Goal: Use online tool/utility: Utilize a website feature to perform a specific function

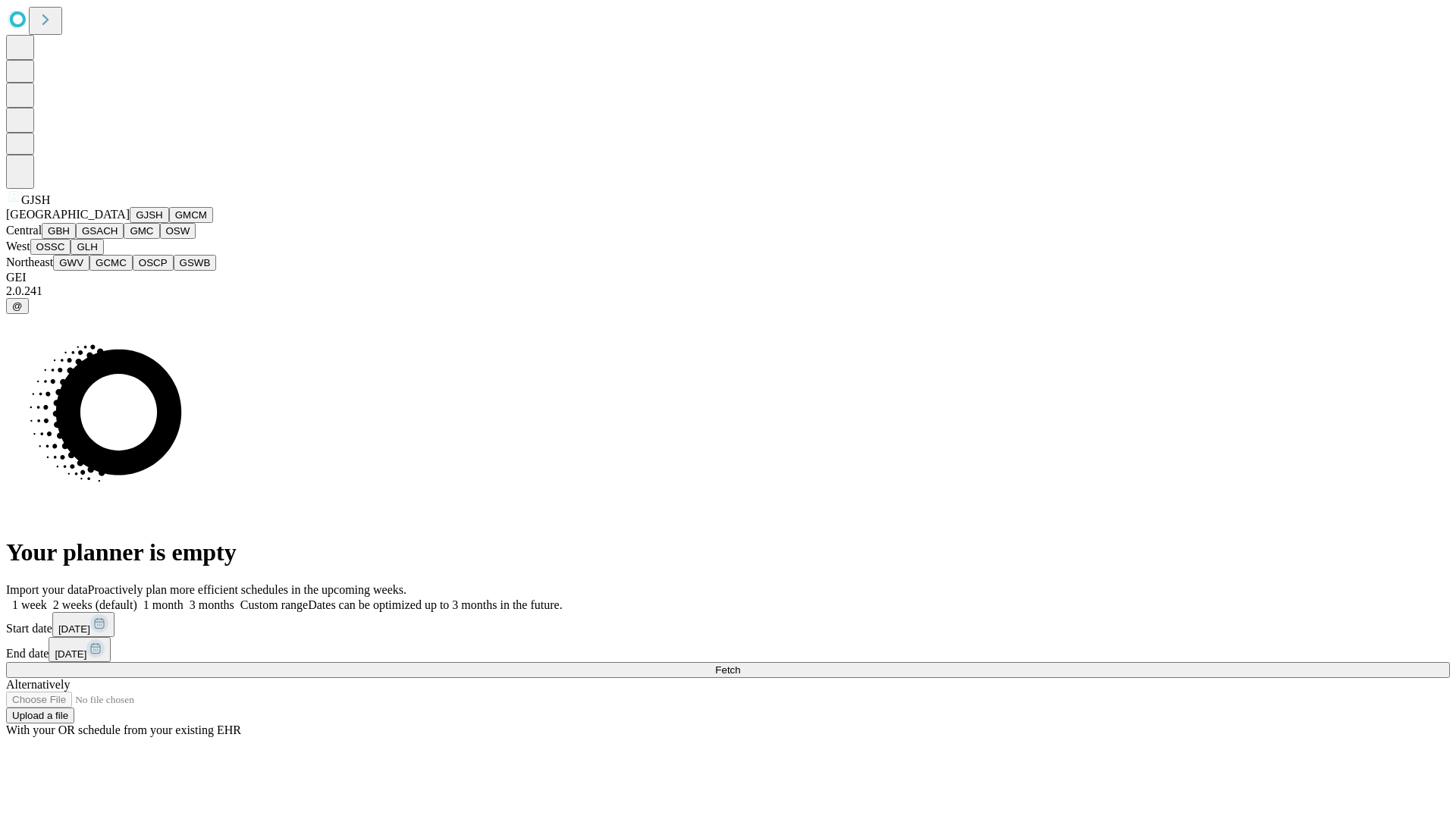
click at [129, 223] on button "GJSH" at bounding box center [148, 214] width 39 height 15
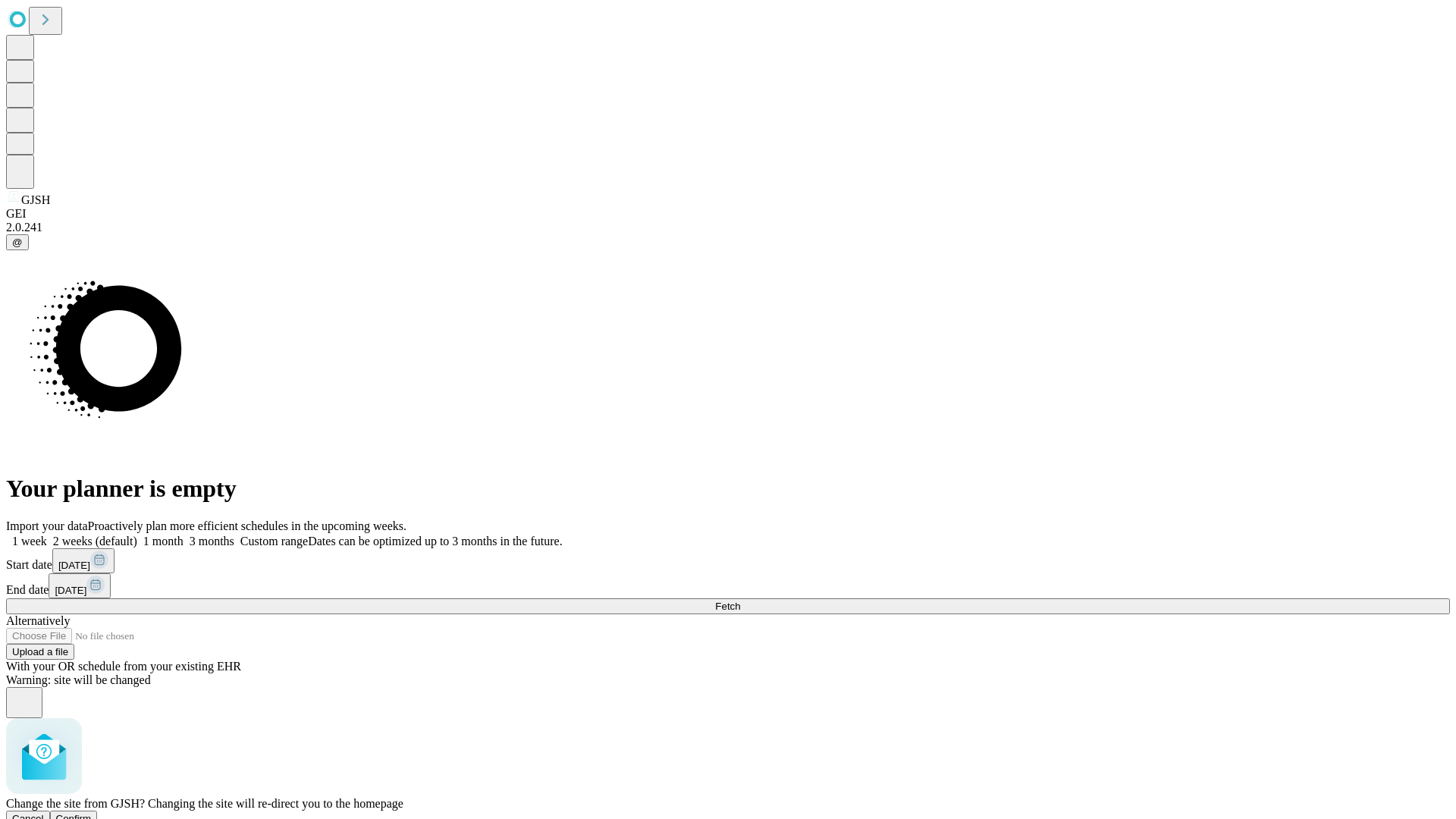
click at [92, 814] on span "Confirm" at bounding box center [74, 819] width 36 height 11
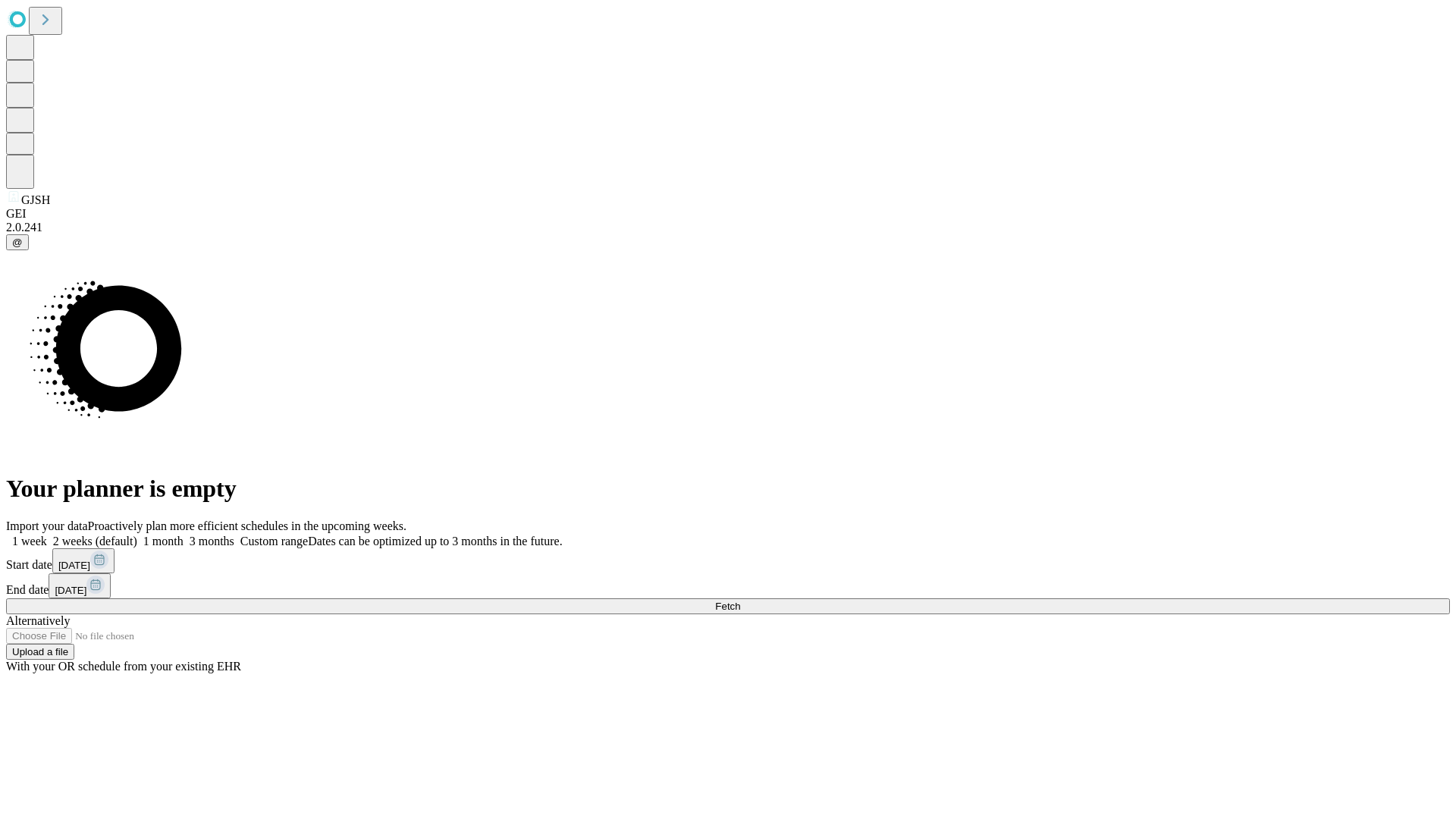
click at [47, 535] on label "1 week" at bounding box center [26, 541] width 41 height 13
click at [740, 600] on span "Fetch" at bounding box center [727, 606] width 25 height 11
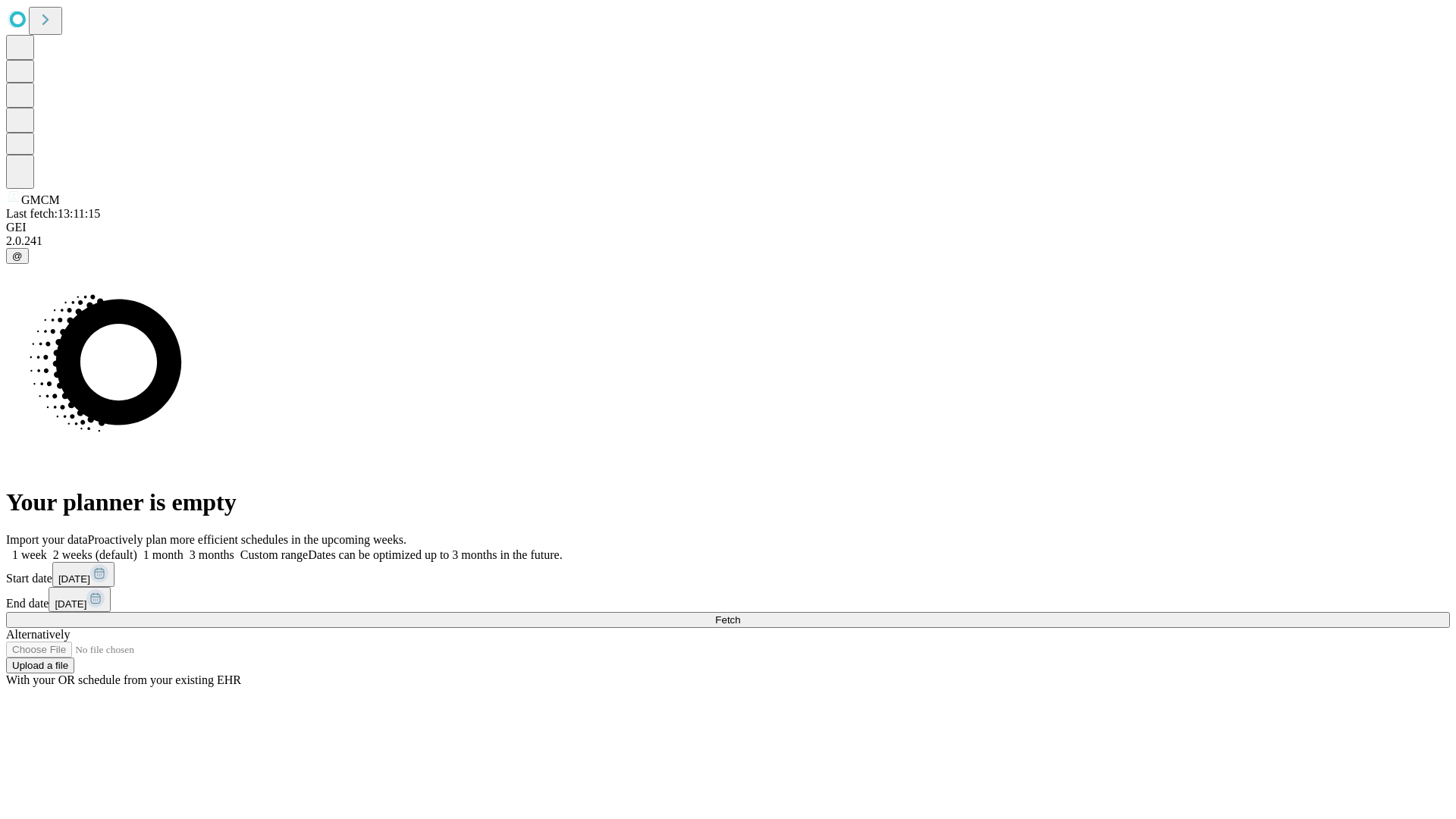
click at [47, 548] on label "1 week" at bounding box center [26, 555] width 41 height 13
click at [740, 614] on span "Fetch" at bounding box center [727, 619] width 25 height 11
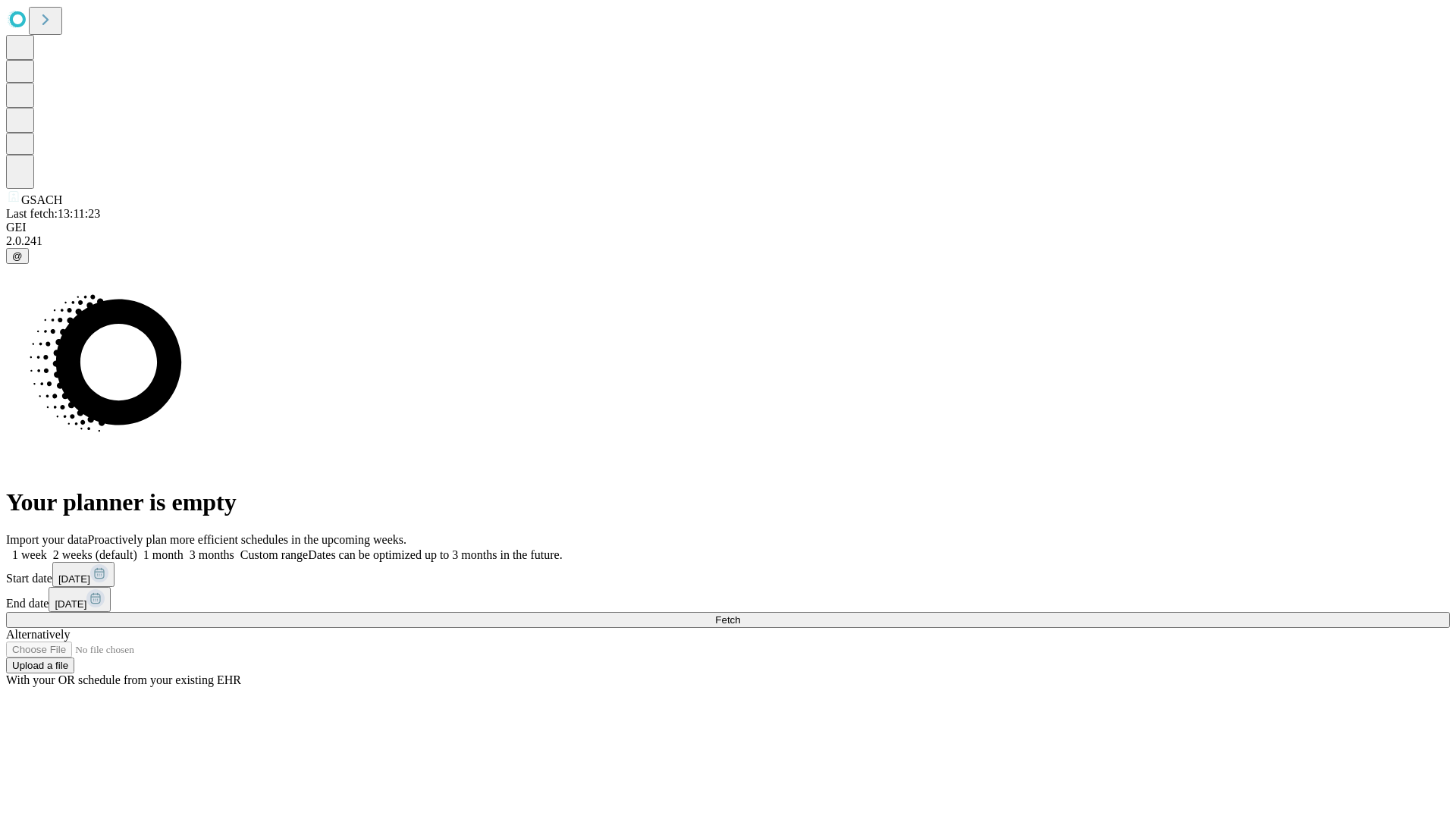
click at [47, 548] on label "1 week" at bounding box center [26, 555] width 41 height 13
click at [740, 614] on span "Fetch" at bounding box center [727, 619] width 25 height 11
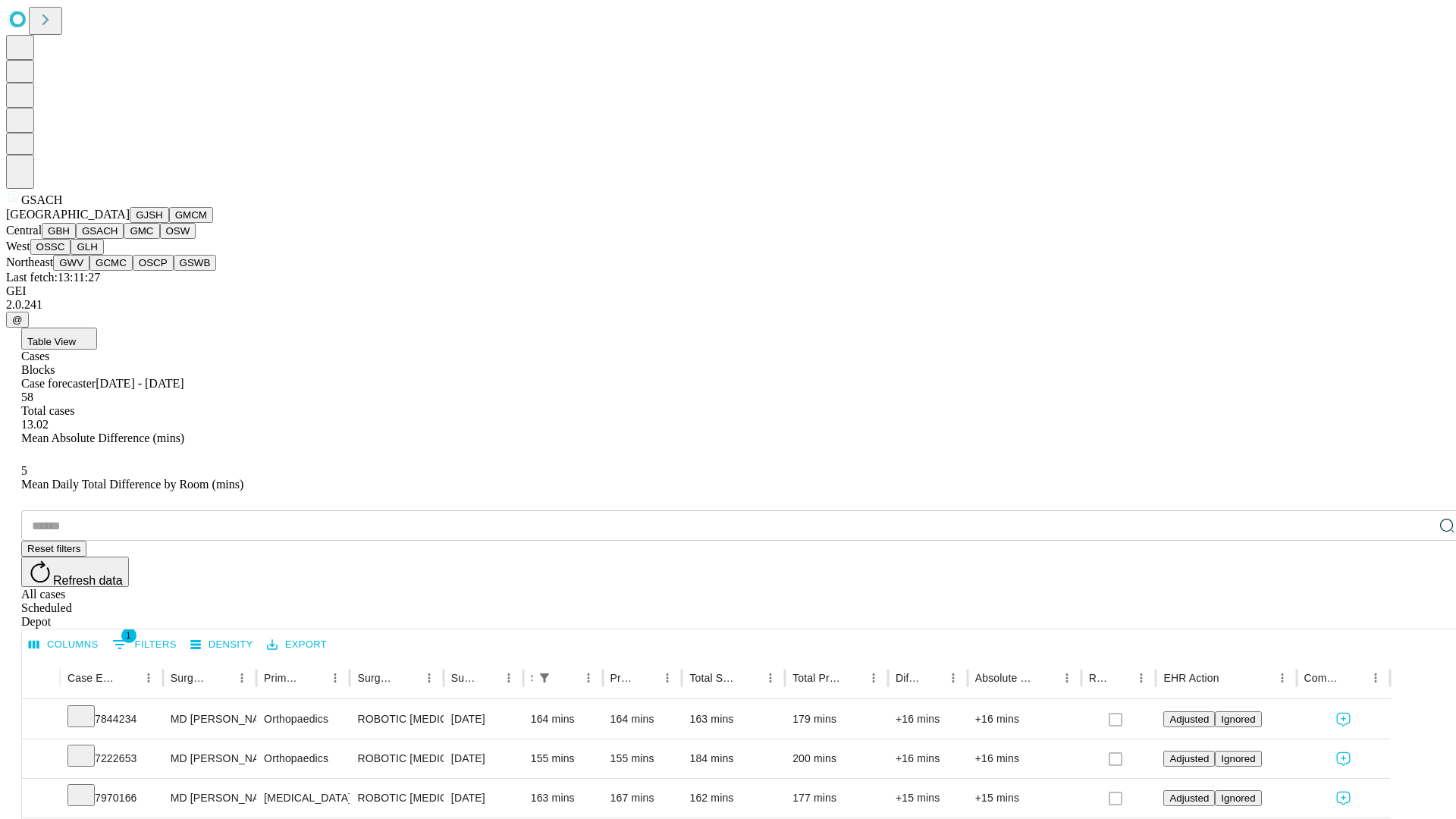
click at [124, 239] on button "GMC" at bounding box center [141, 230] width 36 height 15
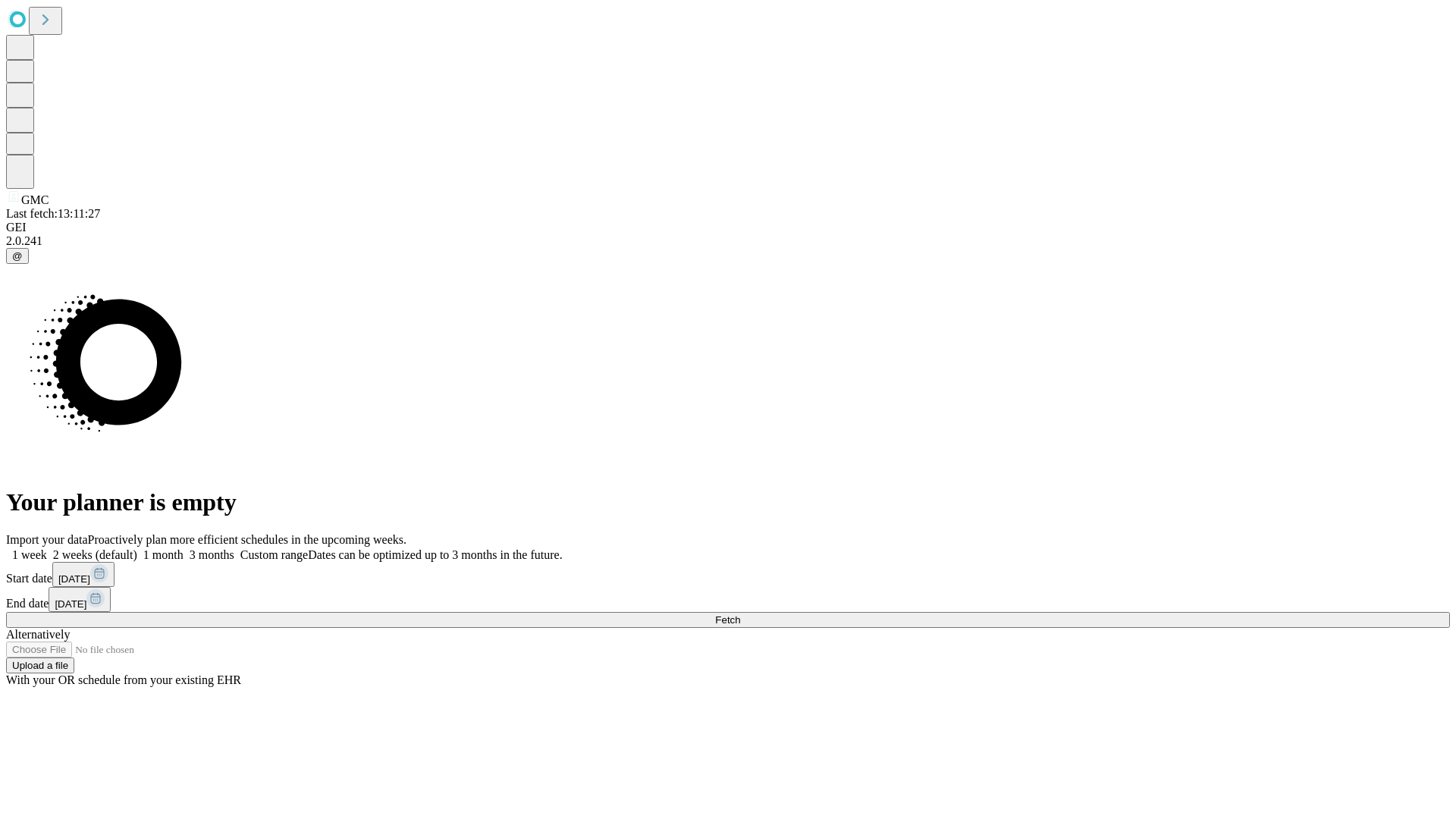
click at [47, 548] on label "1 week" at bounding box center [26, 555] width 41 height 13
click at [740, 614] on span "Fetch" at bounding box center [727, 619] width 25 height 11
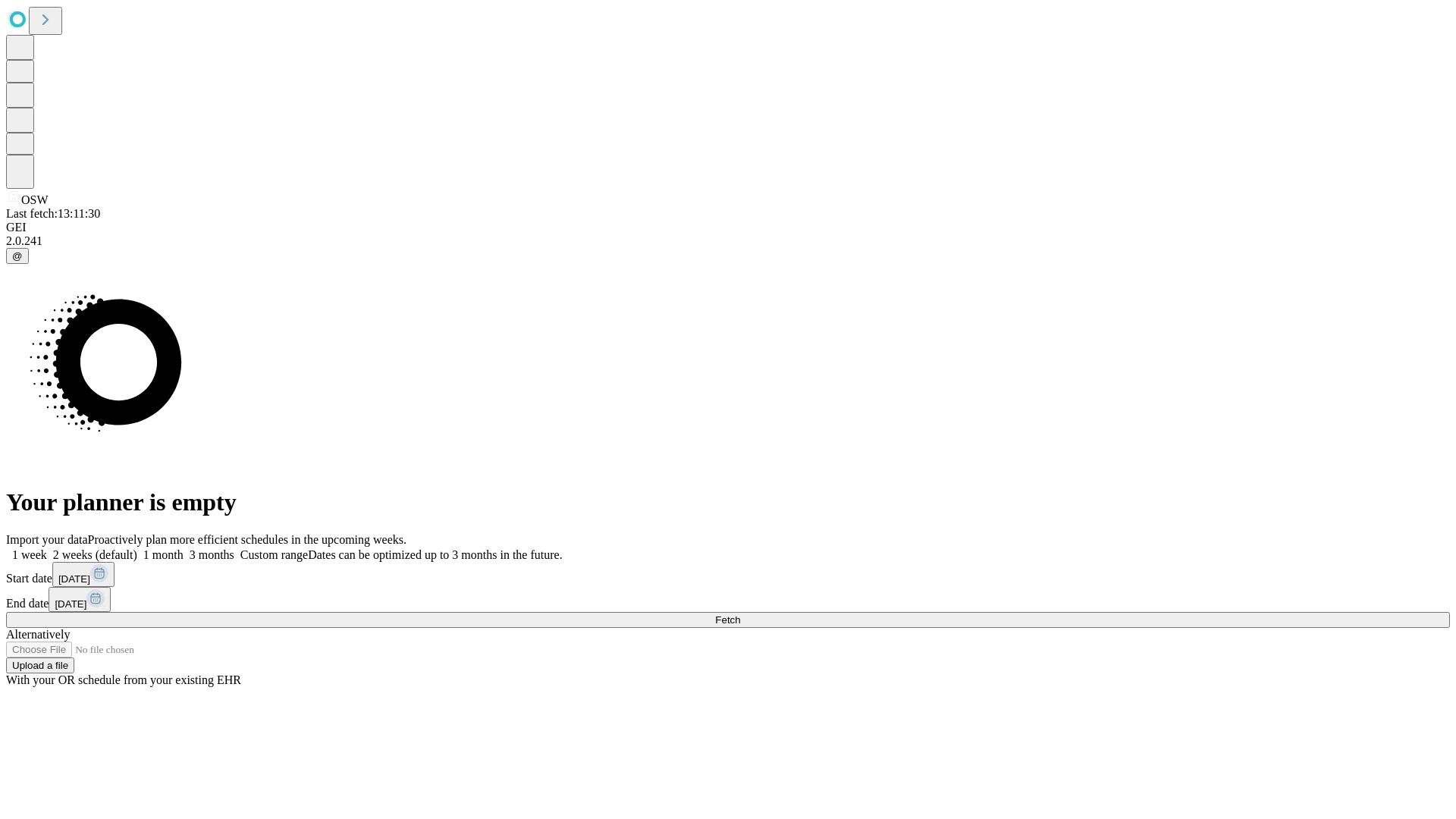
click at [47, 548] on label "1 week" at bounding box center [26, 555] width 41 height 13
click at [740, 614] on span "Fetch" at bounding box center [727, 619] width 25 height 11
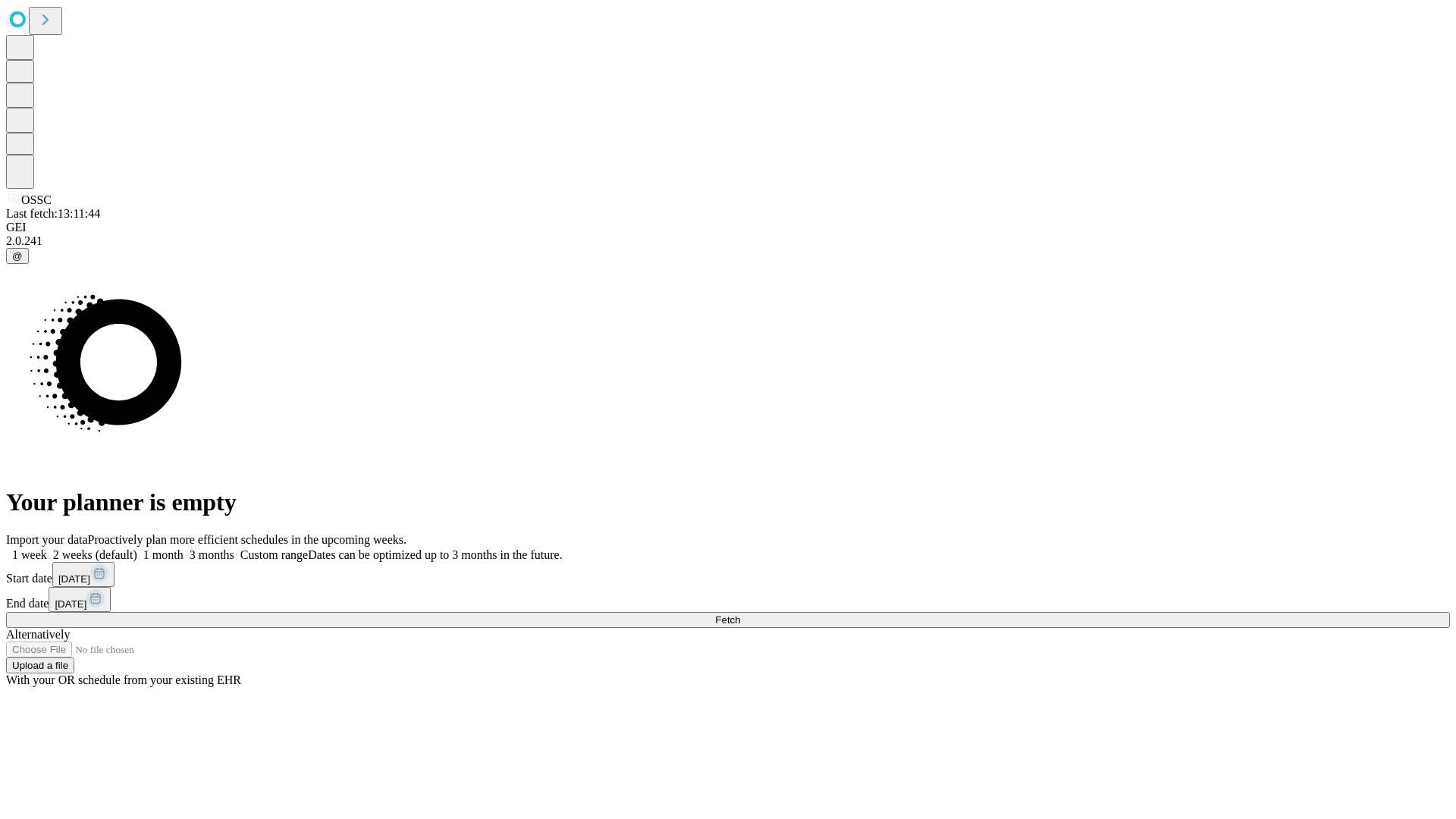
click at [47, 548] on label "1 week" at bounding box center [26, 555] width 41 height 13
click at [740, 614] on span "Fetch" at bounding box center [727, 619] width 25 height 11
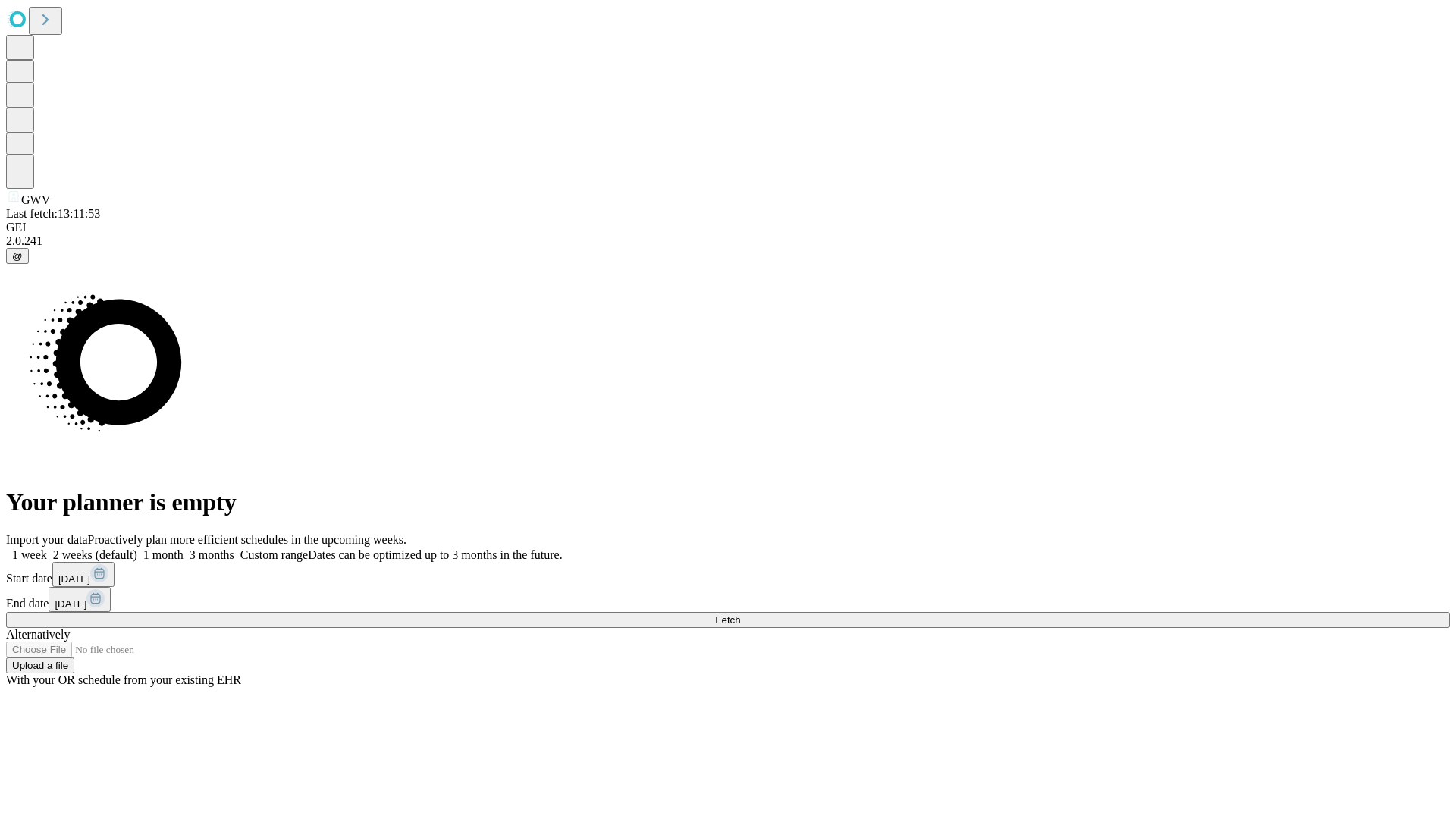
click at [47, 548] on label "1 week" at bounding box center [26, 555] width 41 height 13
click at [740, 614] on span "Fetch" at bounding box center [727, 619] width 25 height 11
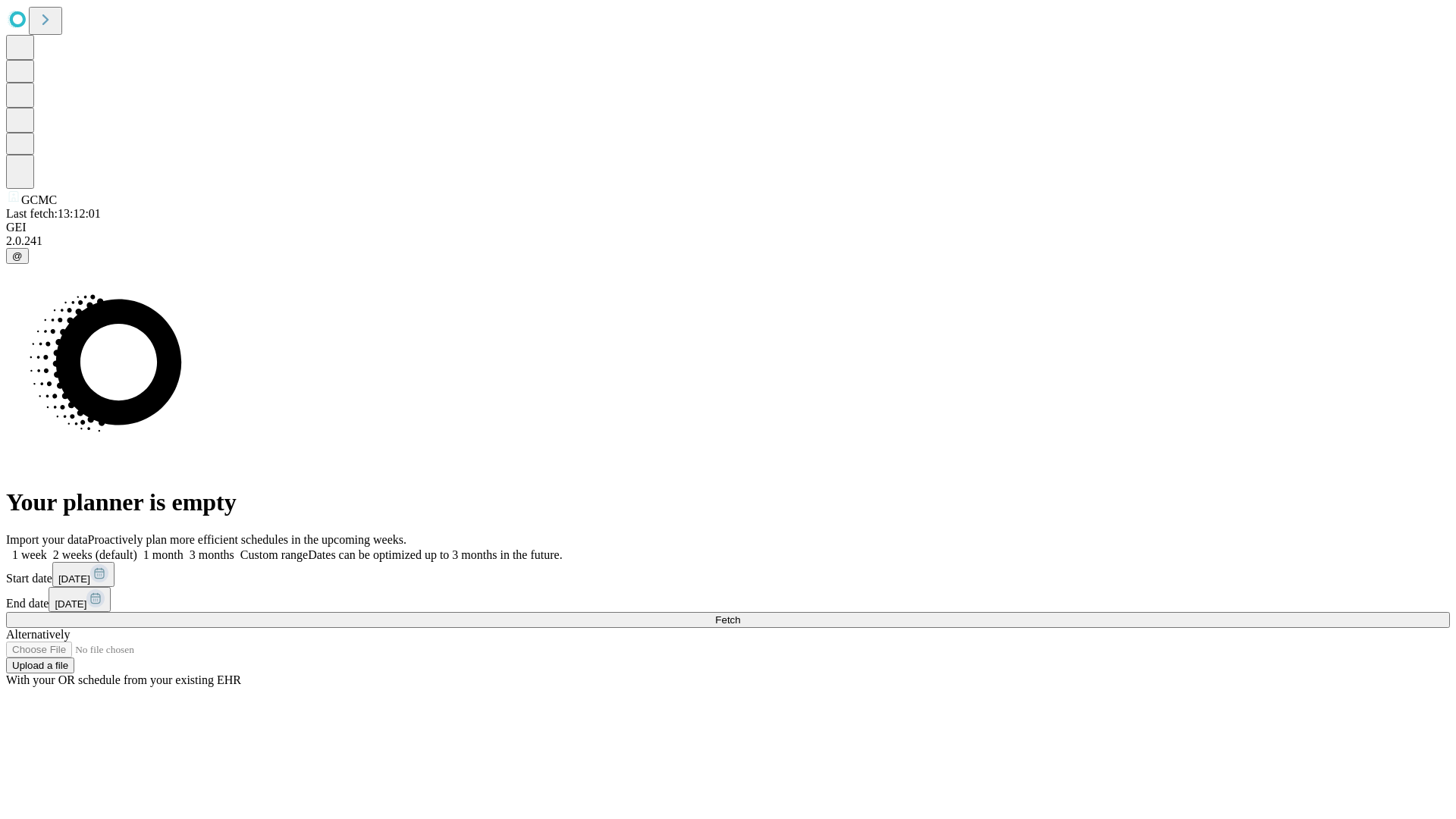
click at [47, 548] on label "1 week" at bounding box center [26, 555] width 41 height 13
click at [740, 614] on span "Fetch" at bounding box center [727, 619] width 25 height 11
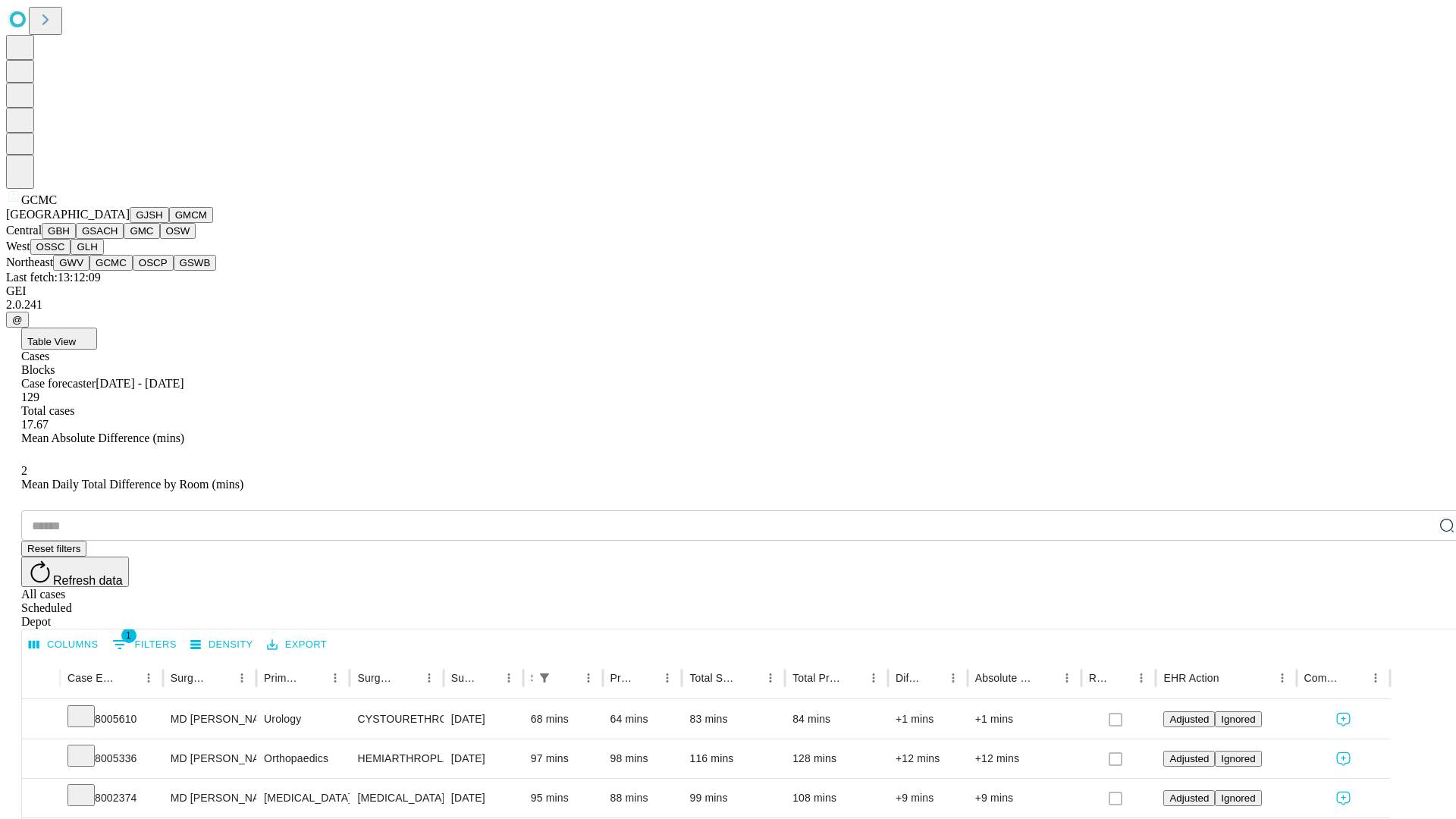
click at [133, 271] on button "OSCP" at bounding box center [153, 262] width 41 height 15
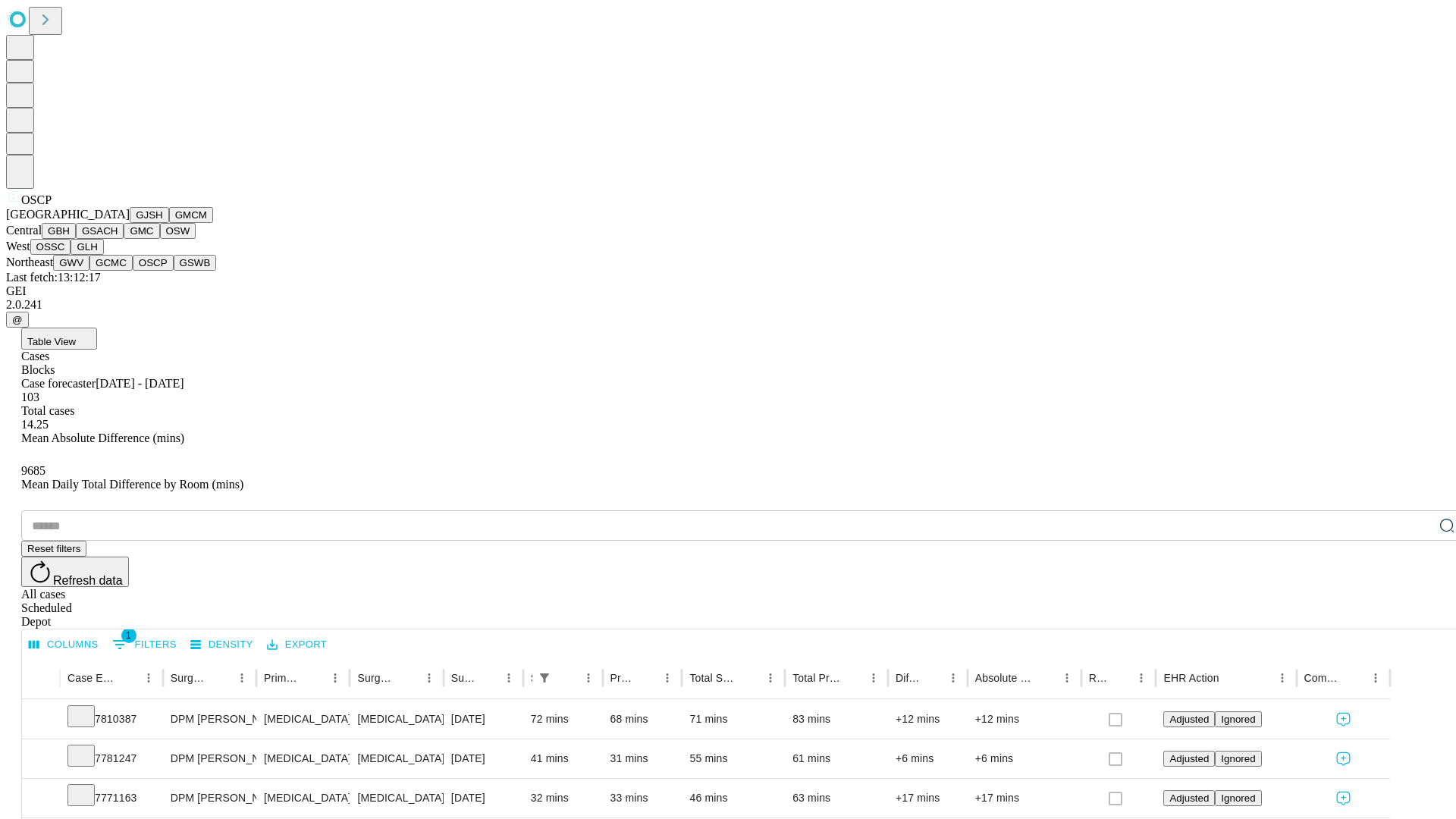
click at [174, 271] on button "GSWB" at bounding box center [195, 262] width 43 height 15
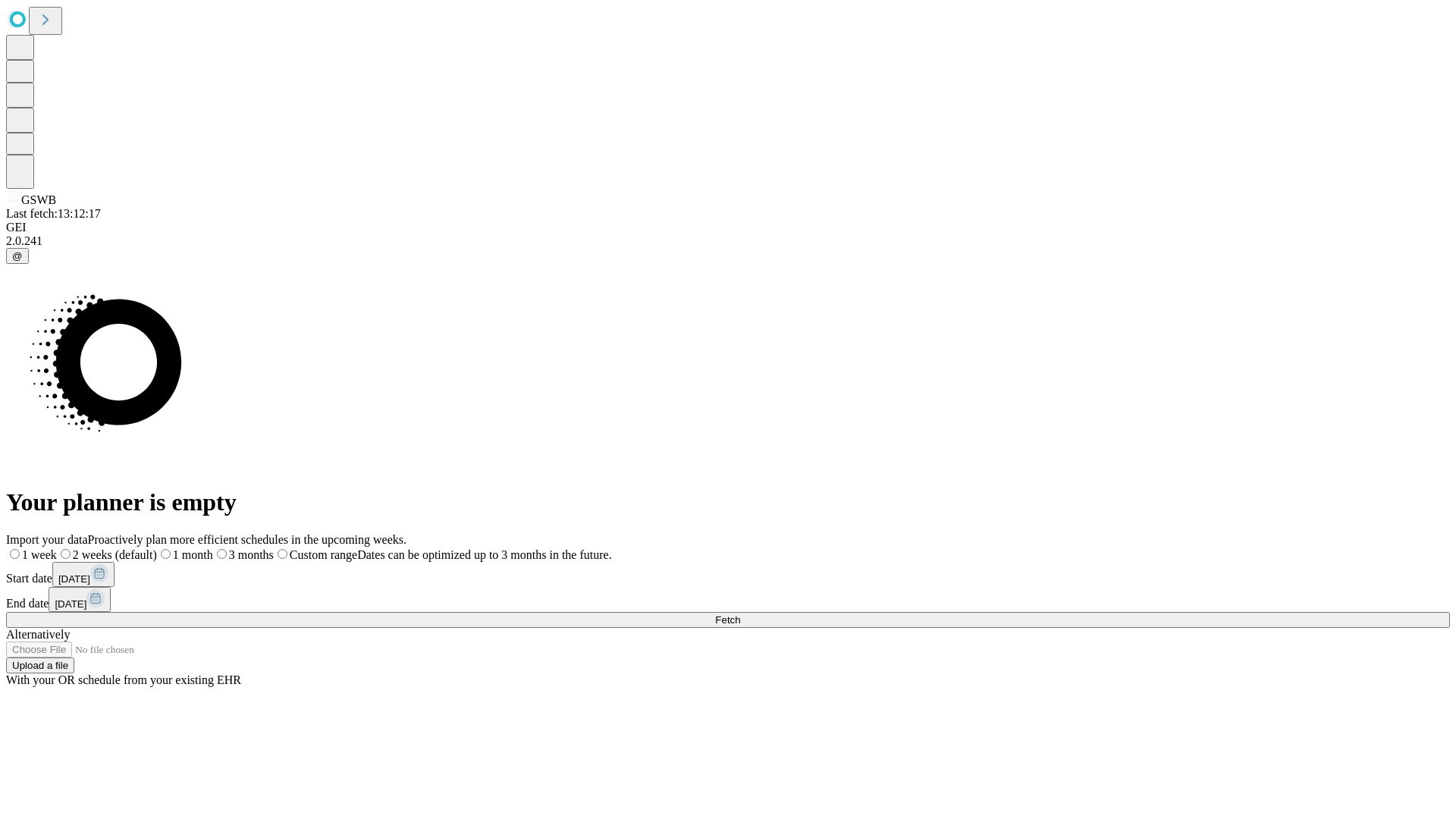
click at [56, 548] on label "1 week" at bounding box center [32, 555] width 51 height 13
click at [740, 614] on span "Fetch" at bounding box center [727, 619] width 25 height 11
